Goal: Navigation & Orientation: Find specific page/section

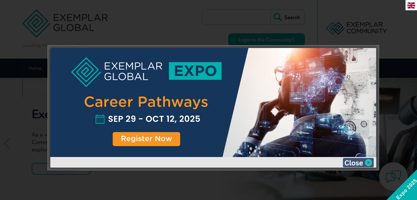
click at [368, 161] on img at bounding box center [358, 162] width 31 height 9
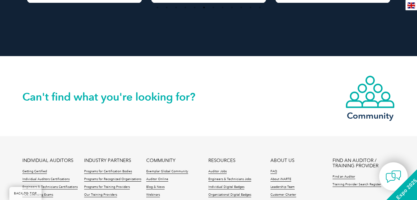
scroll to position [1503, 0]
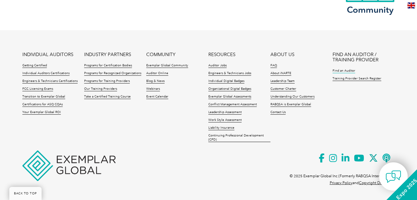
click at [343, 69] on link "Find an Auditor" at bounding box center [344, 71] width 23 height 4
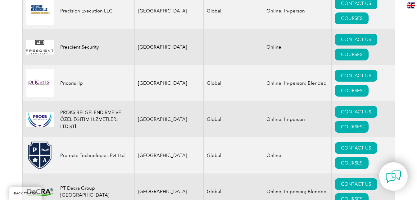
scroll to position [7702, 0]
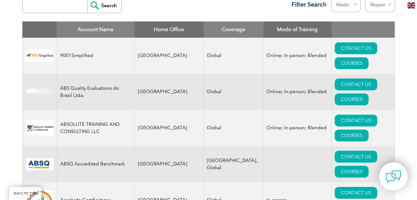
scroll to position [196, 0]
